Goal: Information Seeking & Learning: Learn about a topic

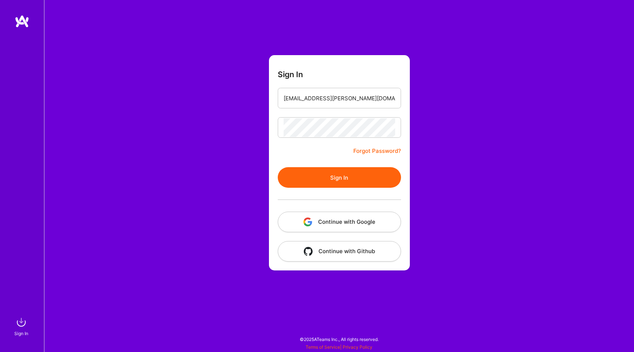
click at [335, 170] on button "Sign In" at bounding box center [339, 177] width 123 height 21
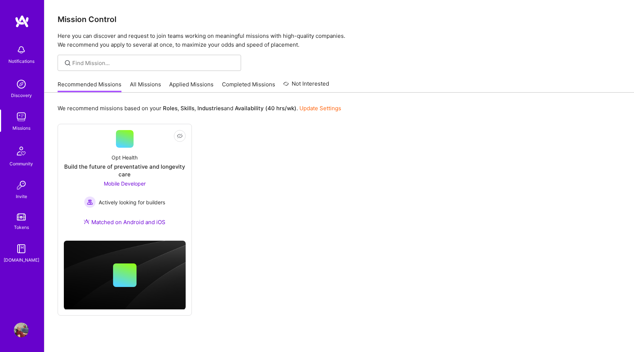
click at [154, 84] on link "All Missions" at bounding box center [145, 86] width 31 height 12
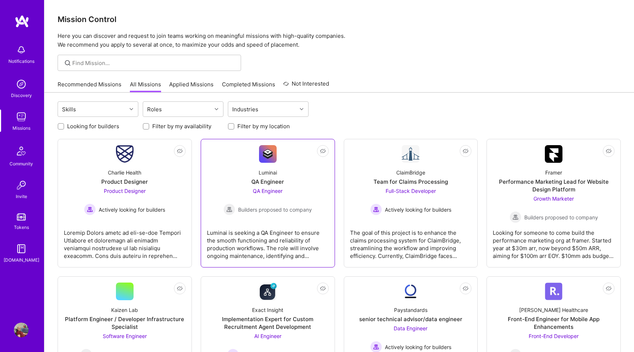
click at [248, 190] on div "QA Engineer Builders proposed to company" at bounding box center [268, 201] width 88 height 28
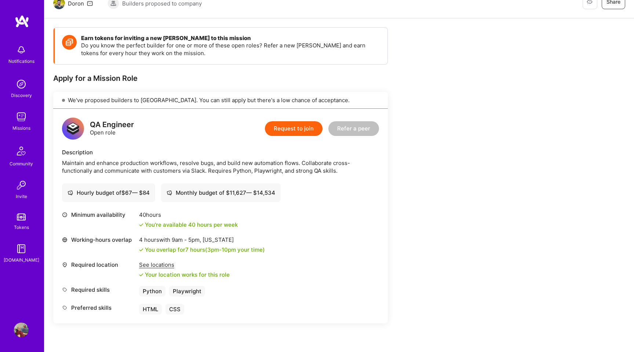
scroll to position [81, 0]
click at [21, 117] on img at bounding box center [21, 116] width 15 height 15
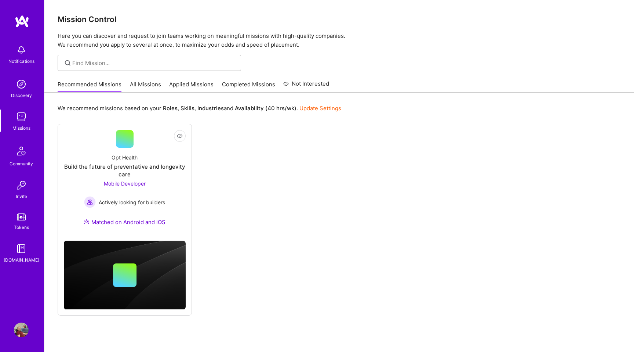
click at [17, 51] on img at bounding box center [21, 50] width 15 height 15
click at [17, 89] on img at bounding box center [21, 84] width 15 height 15
